Goal: Task Accomplishment & Management: Use online tool/utility

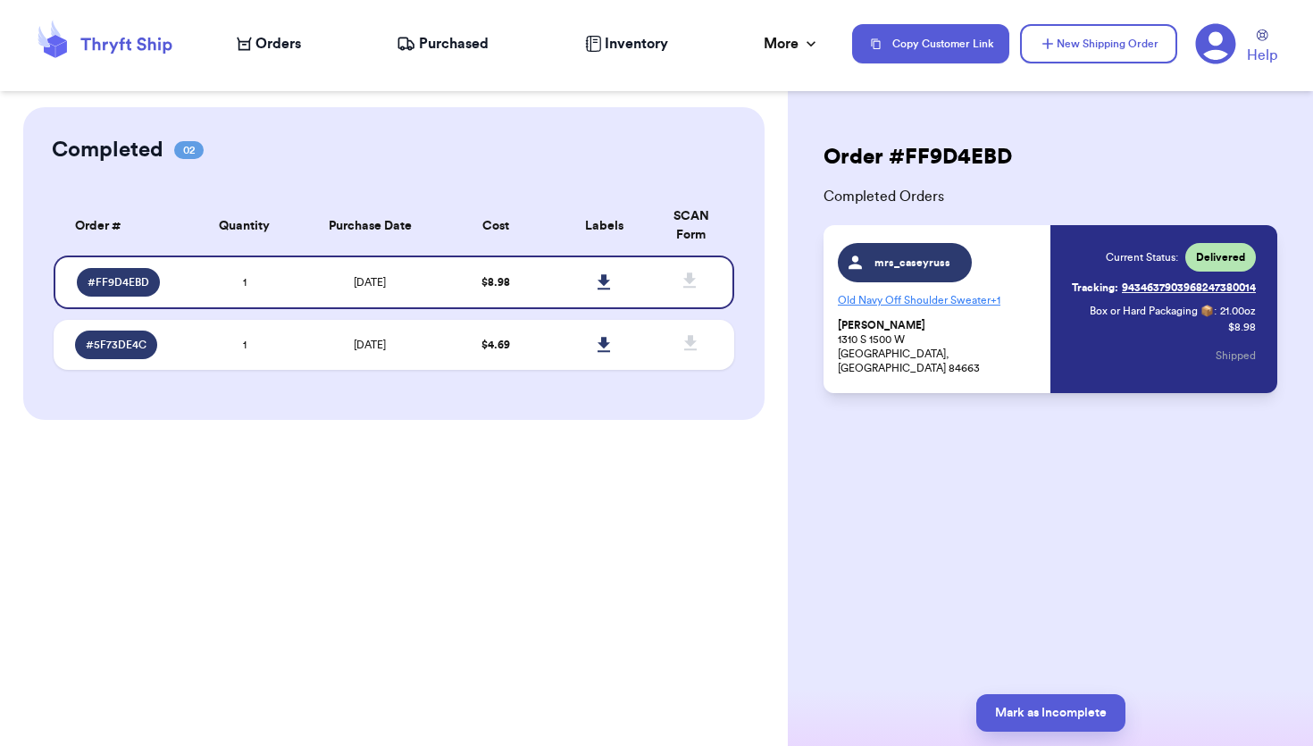
click at [281, 42] on span "Orders" at bounding box center [278, 43] width 46 height 21
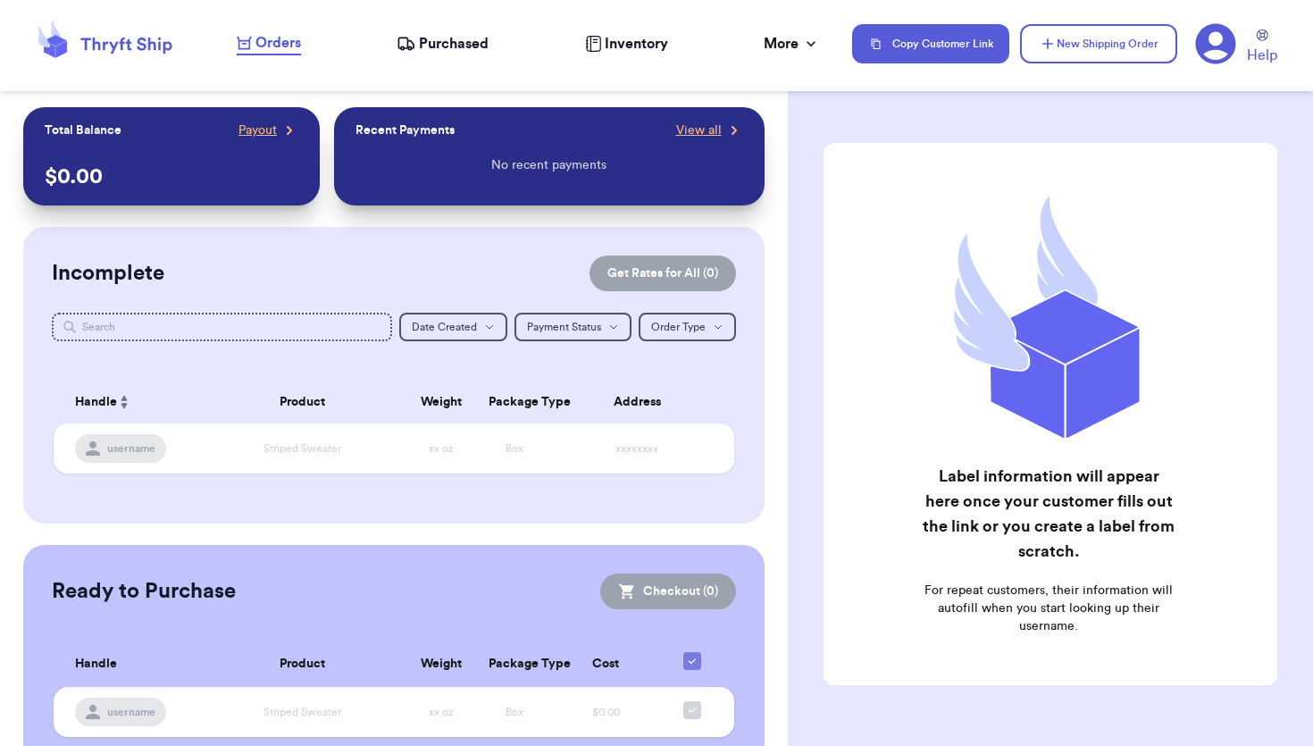
scroll to position [61, 0]
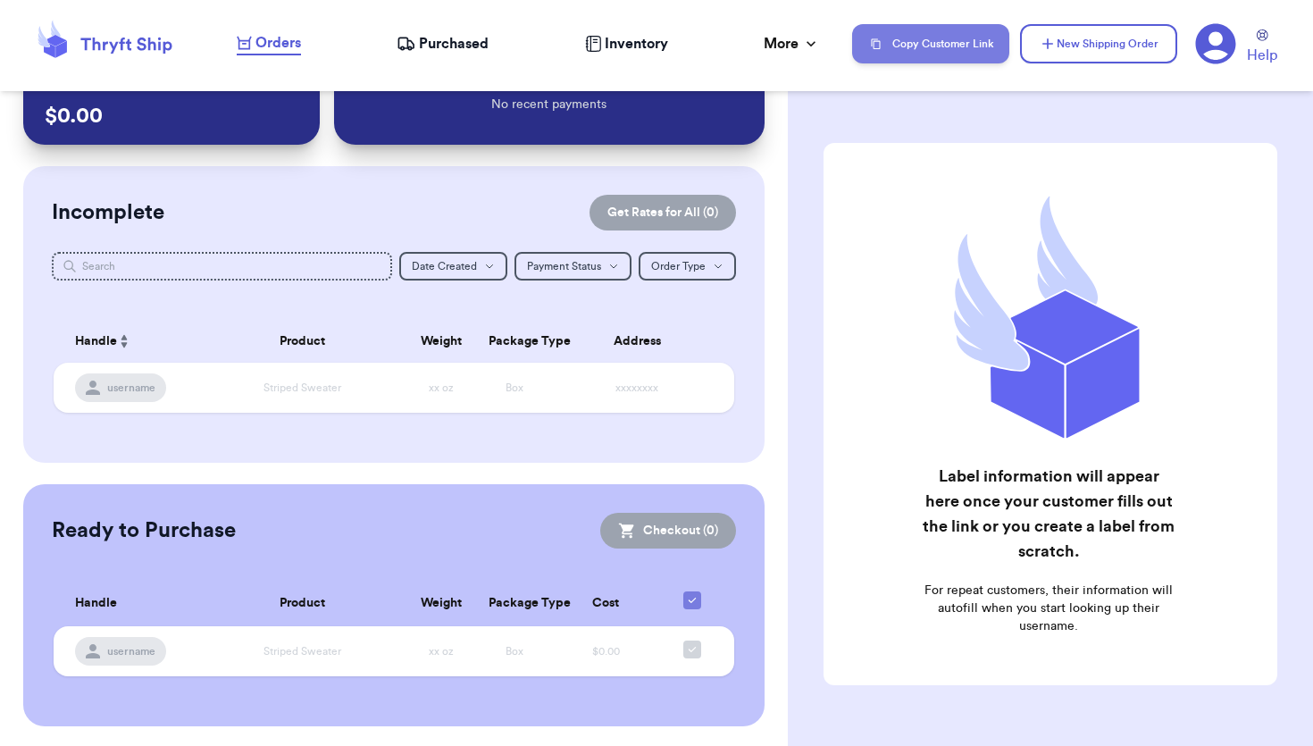
click at [891, 36] on button "Copy Customer Link" at bounding box center [930, 43] width 157 height 39
click at [922, 42] on button "Copy Customer Link" at bounding box center [930, 43] width 157 height 39
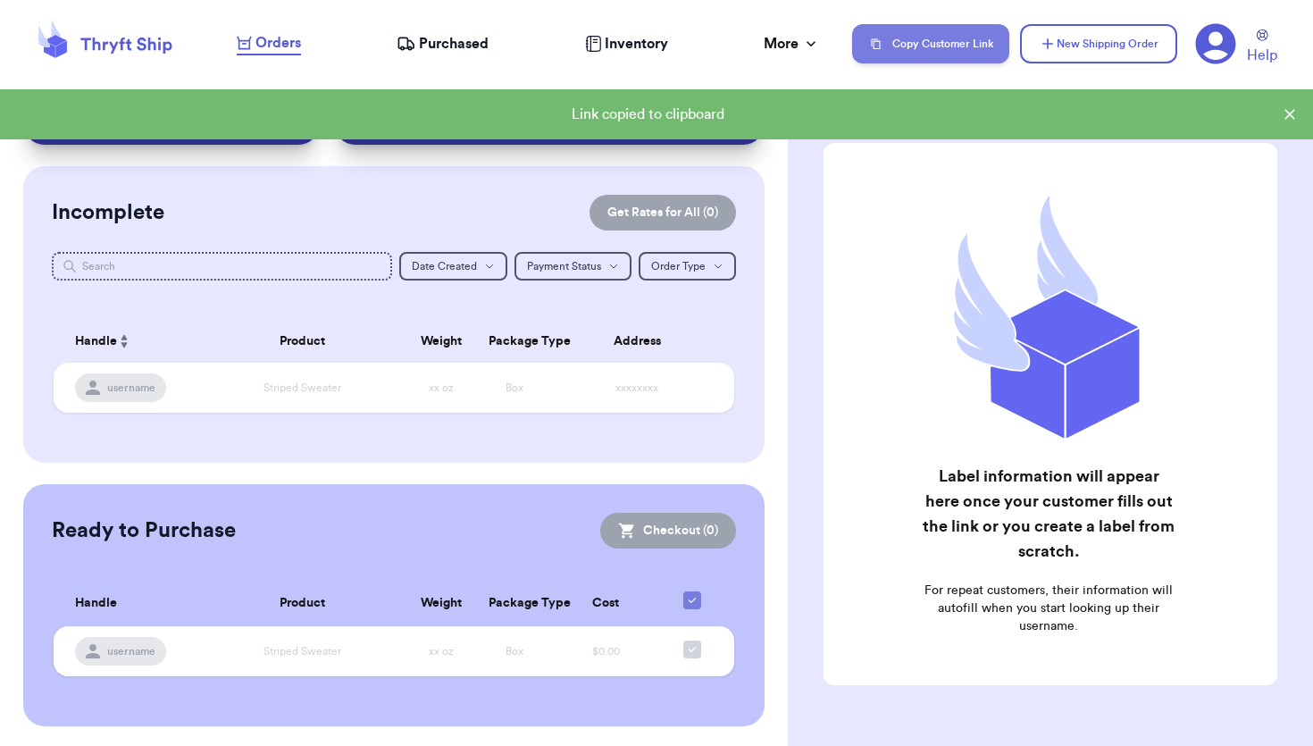
click at [890, 46] on button "Copy Customer Link" at bounding box center [930, 43] width 157 height 39
